Goal: Check status: Check status

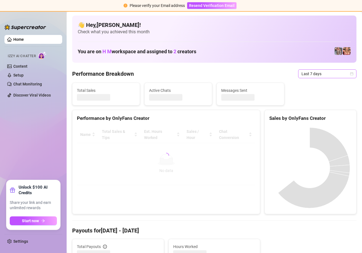
click at [344, 73] on span "Last 7 days" at bounding box center [328, 74] width 52 height 8
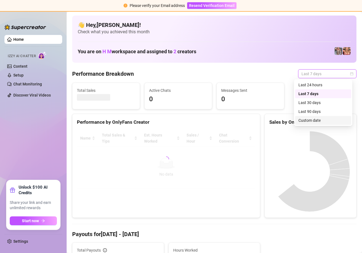
click at [314, 121] on div "Custom date" at bounding box center [323, 121] width 49 height 6
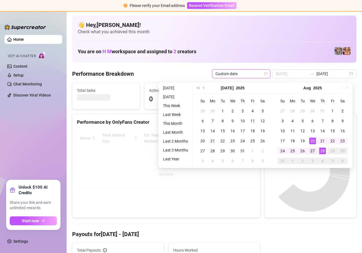
type input "[DATE]"
click at [315, 152] on div "27" at bounding box center [312, 151] width 7 height 7
type input "[DATE]"
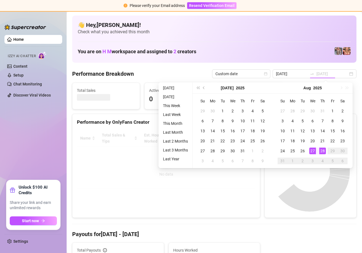
type input "[DATE]"
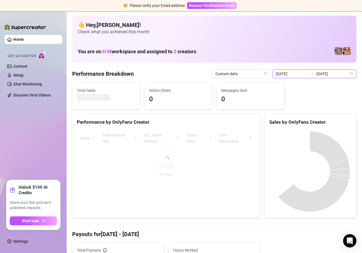
click at [302, 74] on input "[DATE]" at bounding box center [292, 74] width 32 height 6
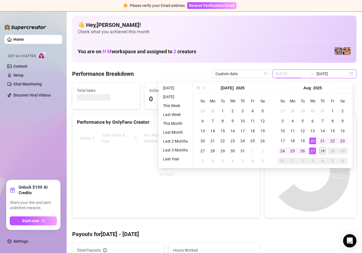
type input "[DATE]"
click at [313, 151] on div "27" at bounding box center [312, 151] width 7 height 7
type input "[DATE]"
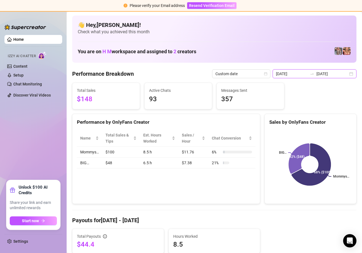
click at [325, 75] on input "[DATE]" at bounding box center [333, 74] width 32 height 6
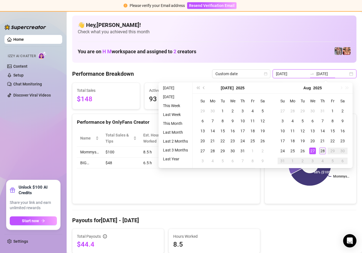
type input "[DATE]"
click at [324, 151] on div "28" at bounding box center [322, 151] width 7 height 7
type input "[DATE]"
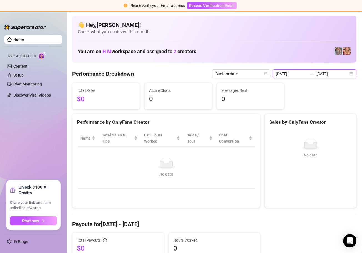
click at [292, 73] on input "[DATE]" at bounding box center [292, 74] width 32 height 6
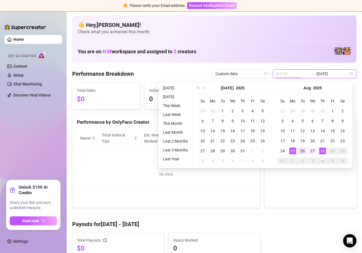
type input "[DATE]"
click at [301, 151] on div "26" at bounding box center [302, 151] width 7 height 7
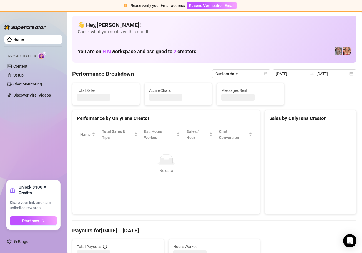
type input "[DATE]"
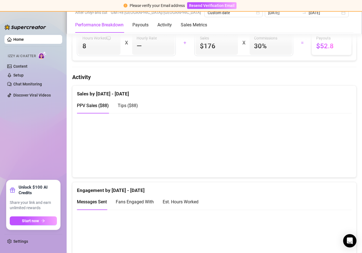
scroll to position [68, 0]
